Goal: Navigation & Orientation: Find specific page/section

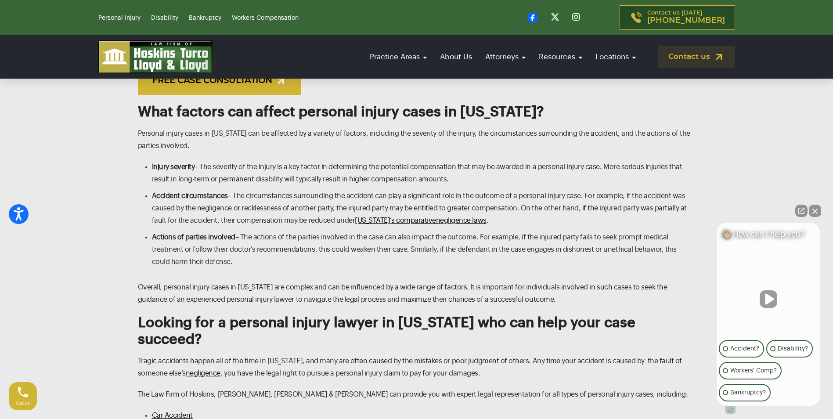
scroll to position [1317, 0]
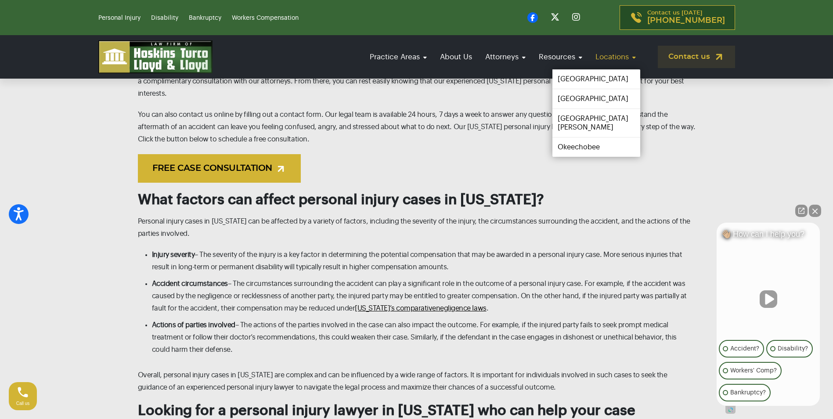
click at [611, 61] on link "Locations" at bounding box center [615, 56] width 49 height 25
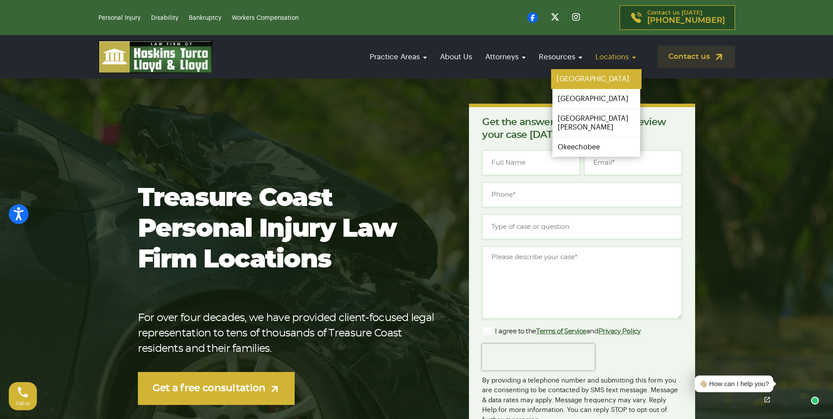
click at [592, 77] on link "[GEOGRAPHIC_DATA]" at bounding box center [596, 79] width 90 height 20
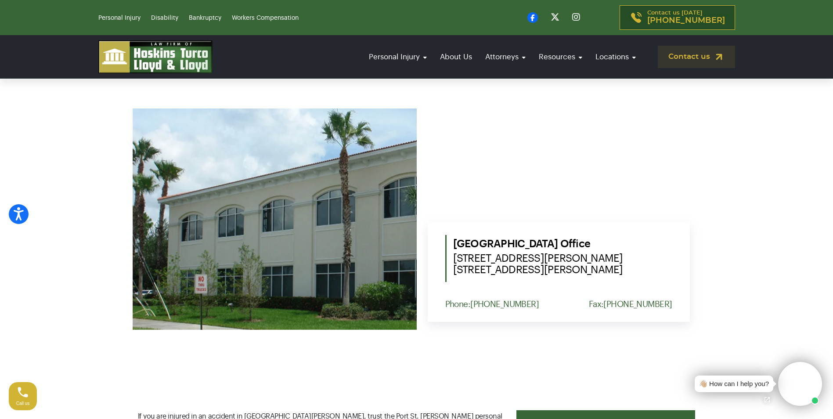
scroll to position [351, 0]
